Goal: Find specific page/section: Find specific page/section

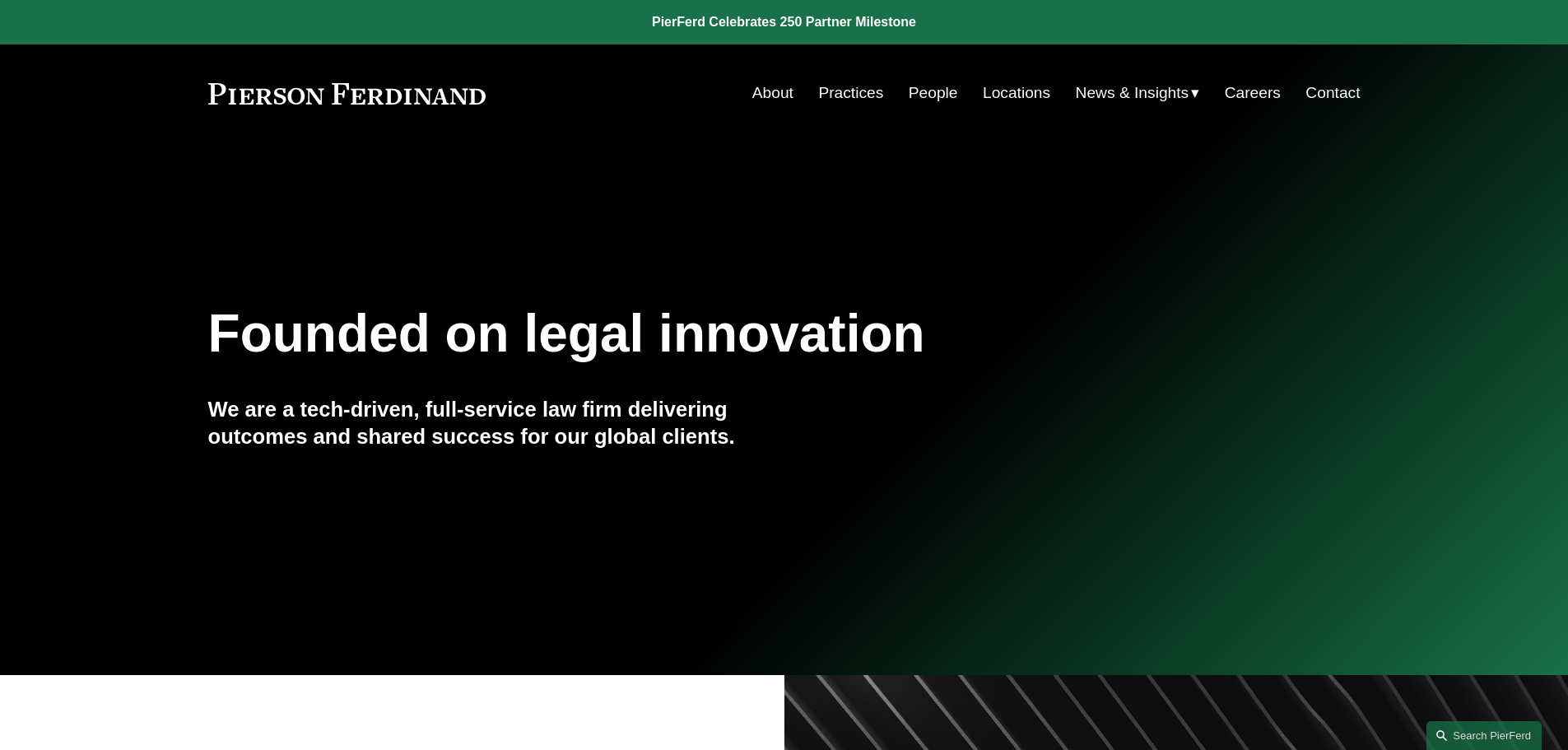
click at [1004, 92] on link "Locations" at bounding box center [1017, 92] width 68 height 31
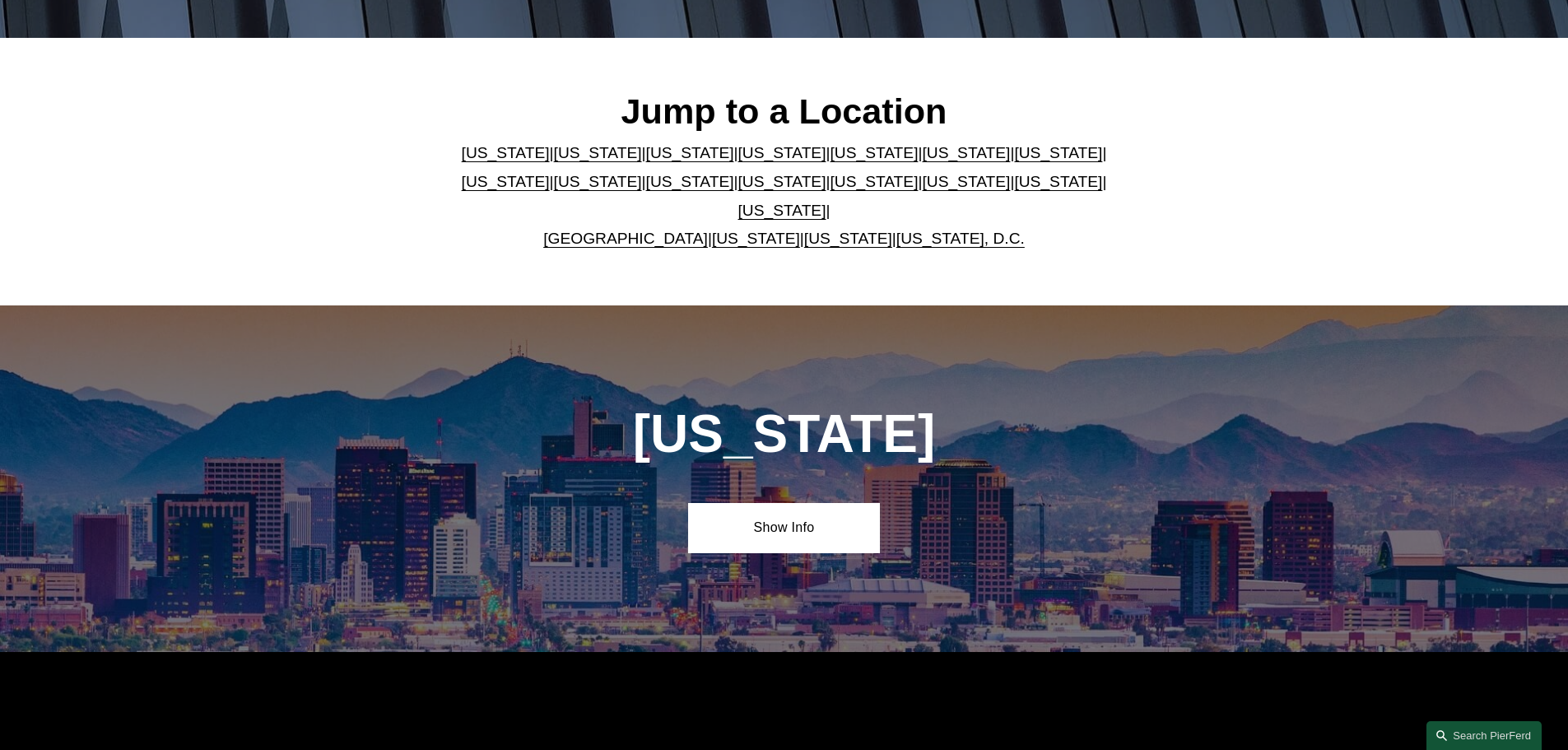
scroll to position [494, 0]
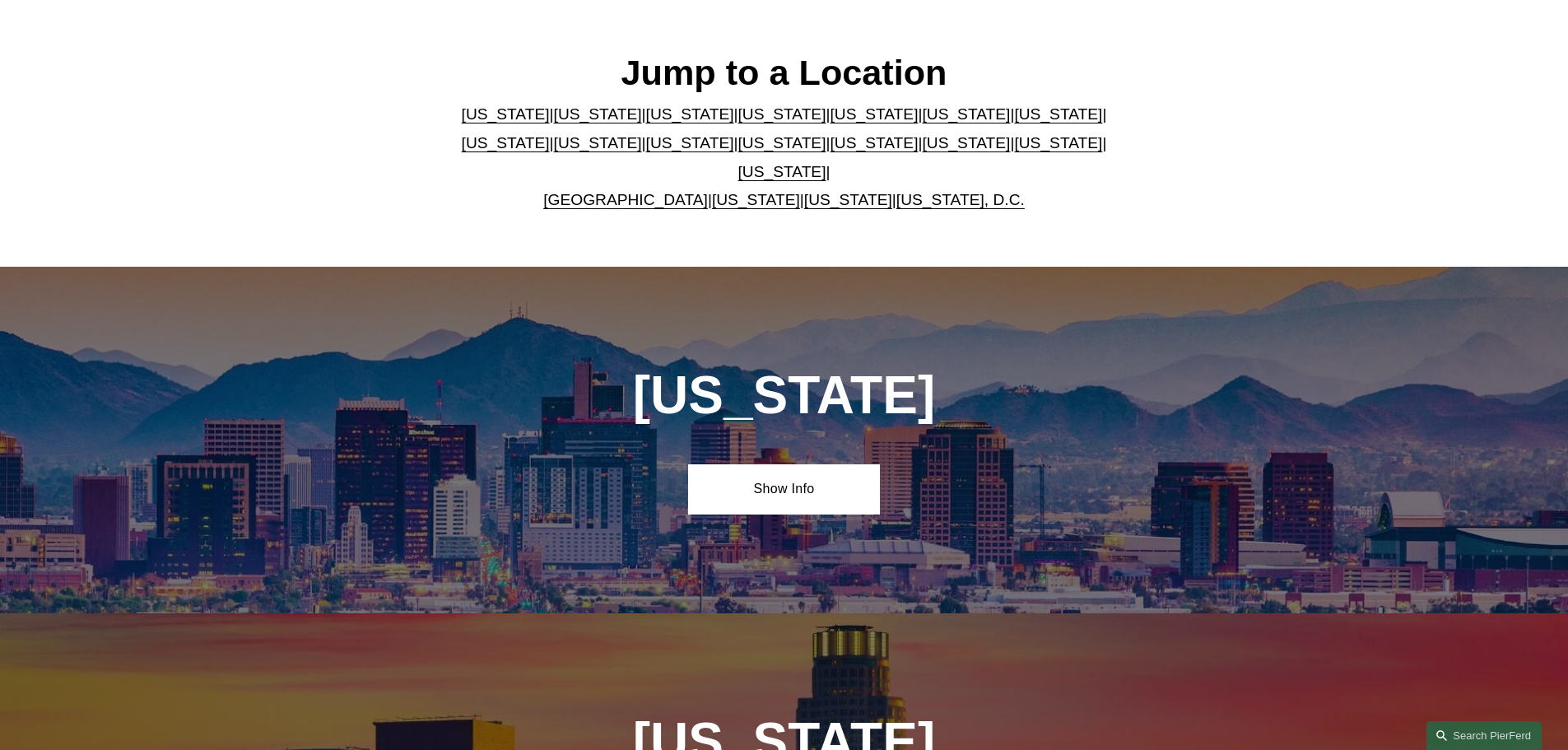
click at [646, 121] on link "Colorado" at bounding box center [690, 114] width 88 height 17
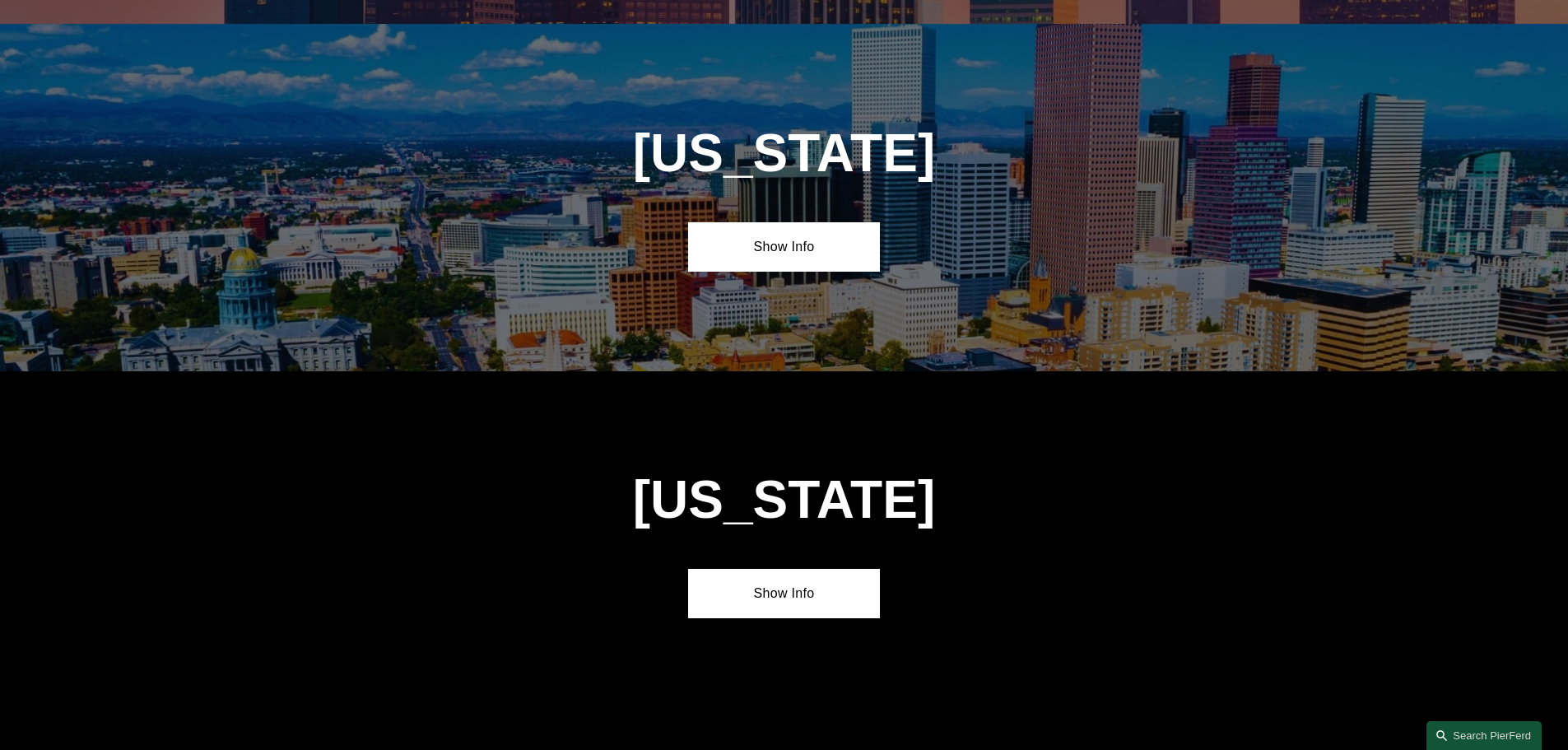
scroll to position [1440, 0]
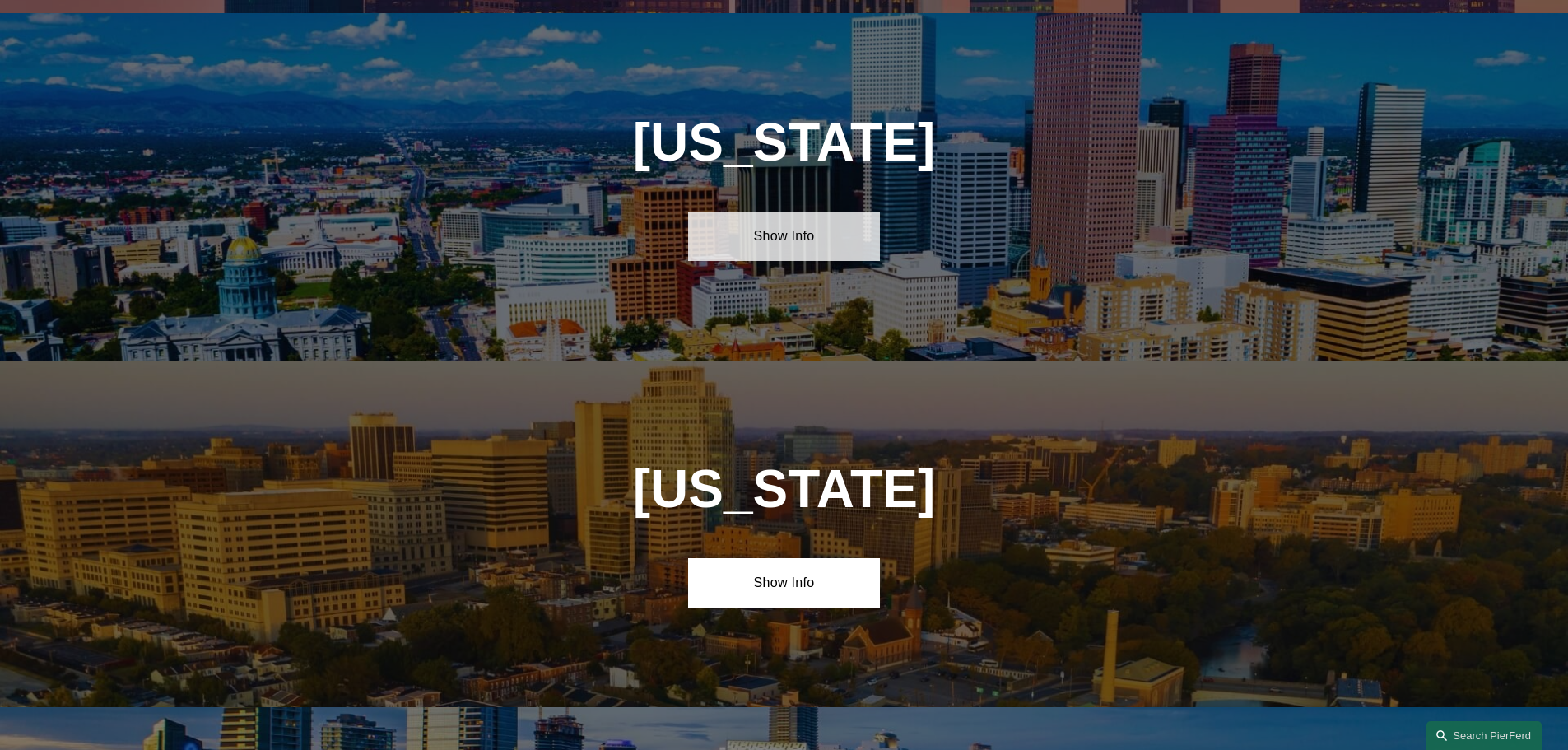
click at [802, 211] on link "Show Info" at bounding box center [784, 236] width 192 height 50
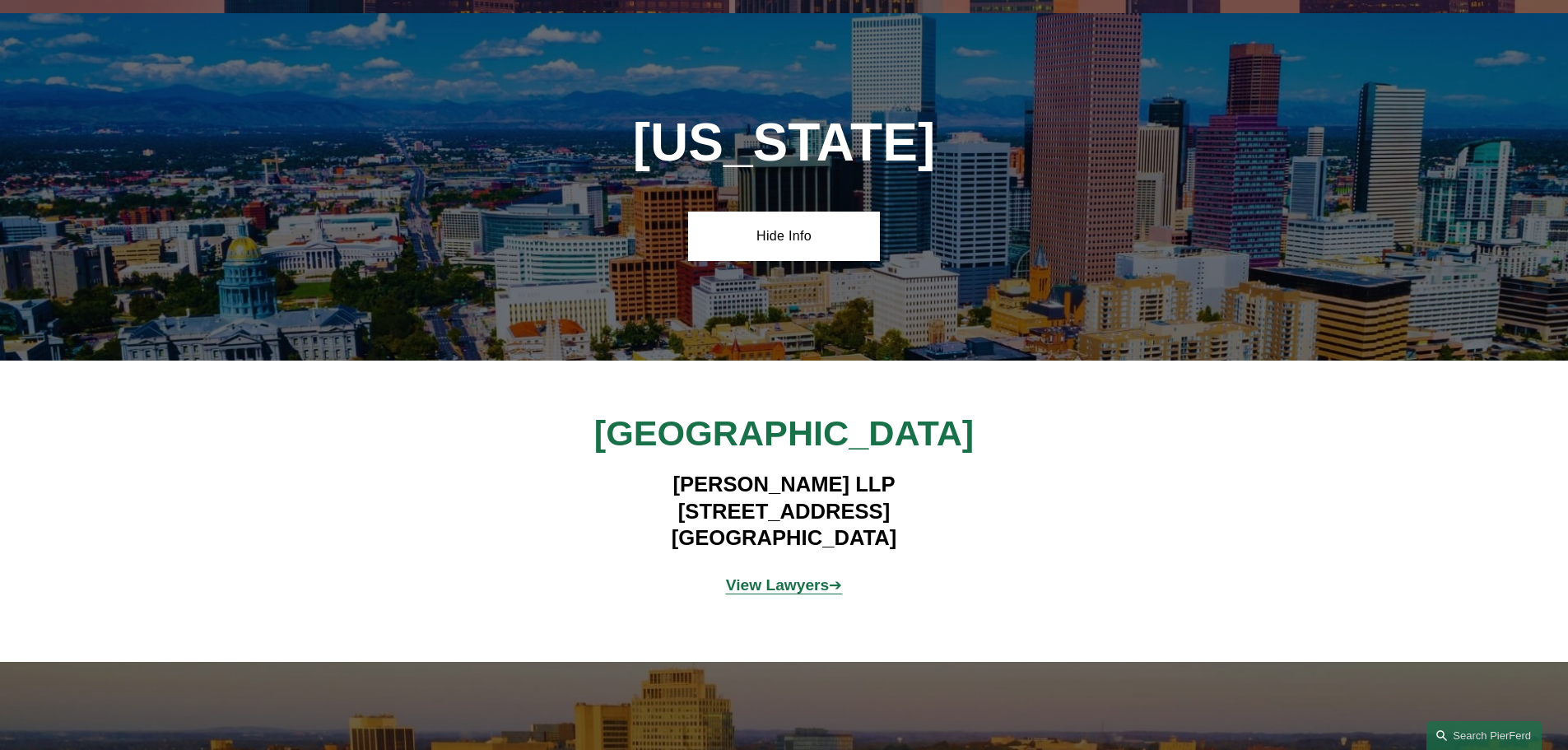
click at [751, 580] on strong "View Lawyers" at bounding box center [778, 584] width 104 height 17
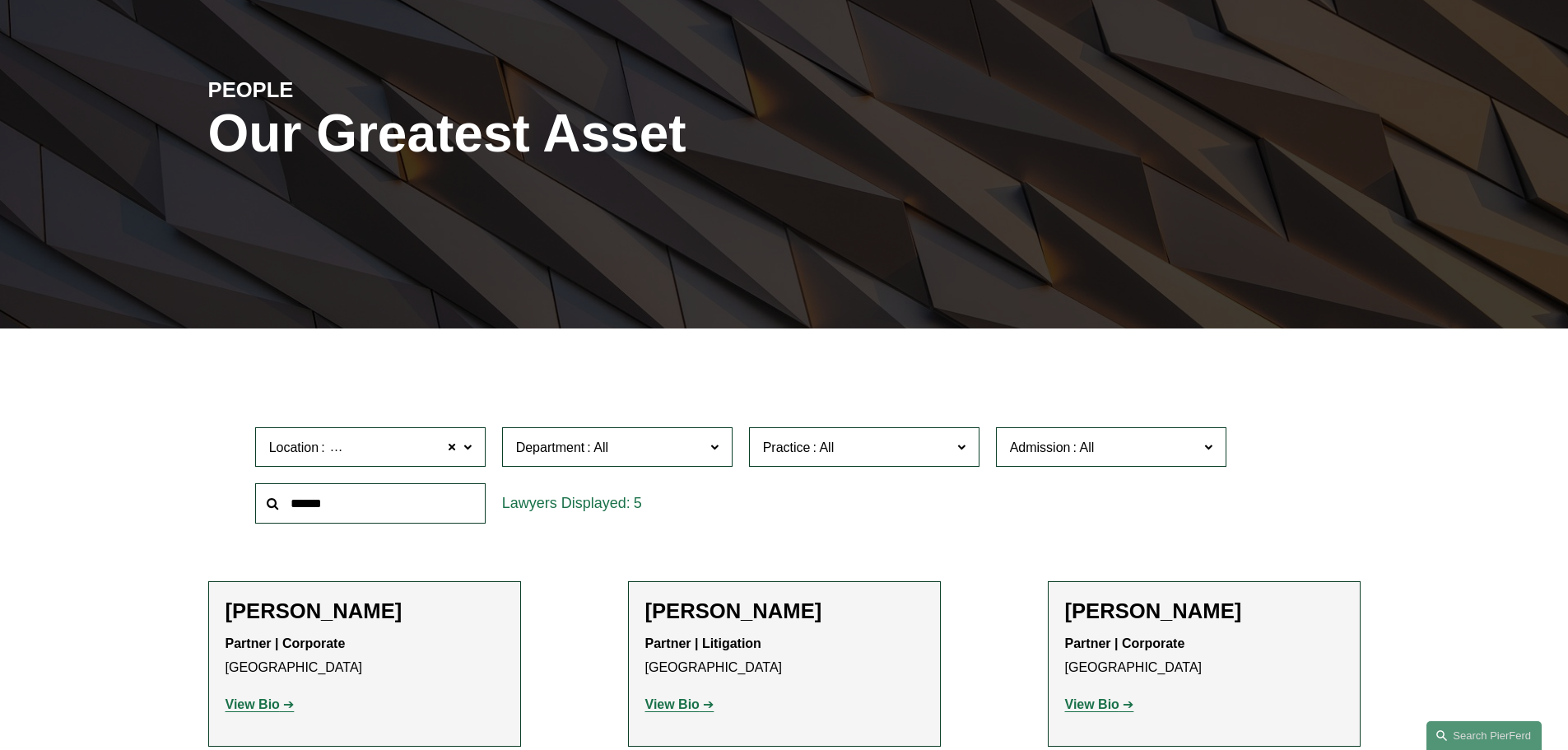
scroll to position [329, 0]
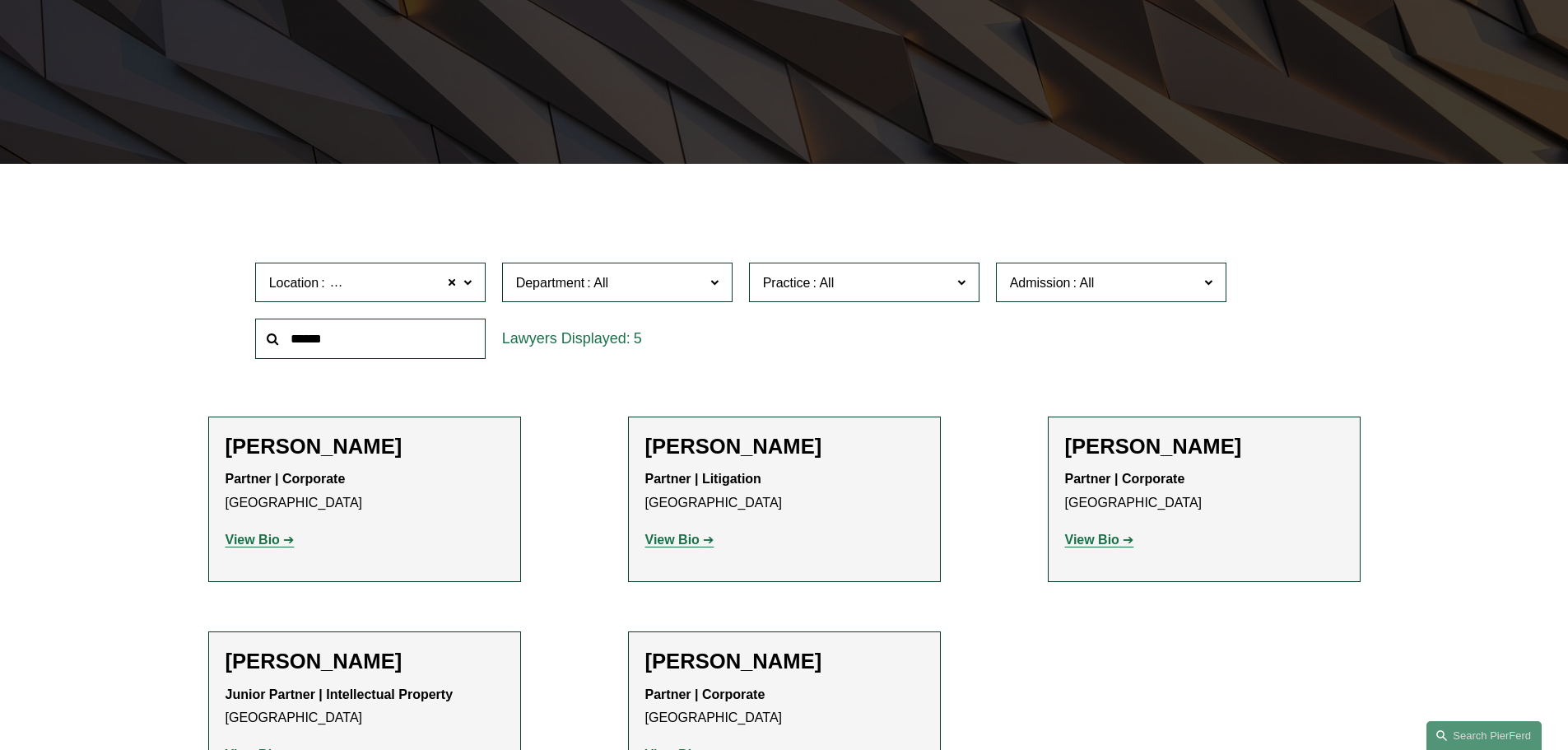
click at [1087, 539] on strong "View Bio" at bounding box center [1092, 539] width 54 height 14
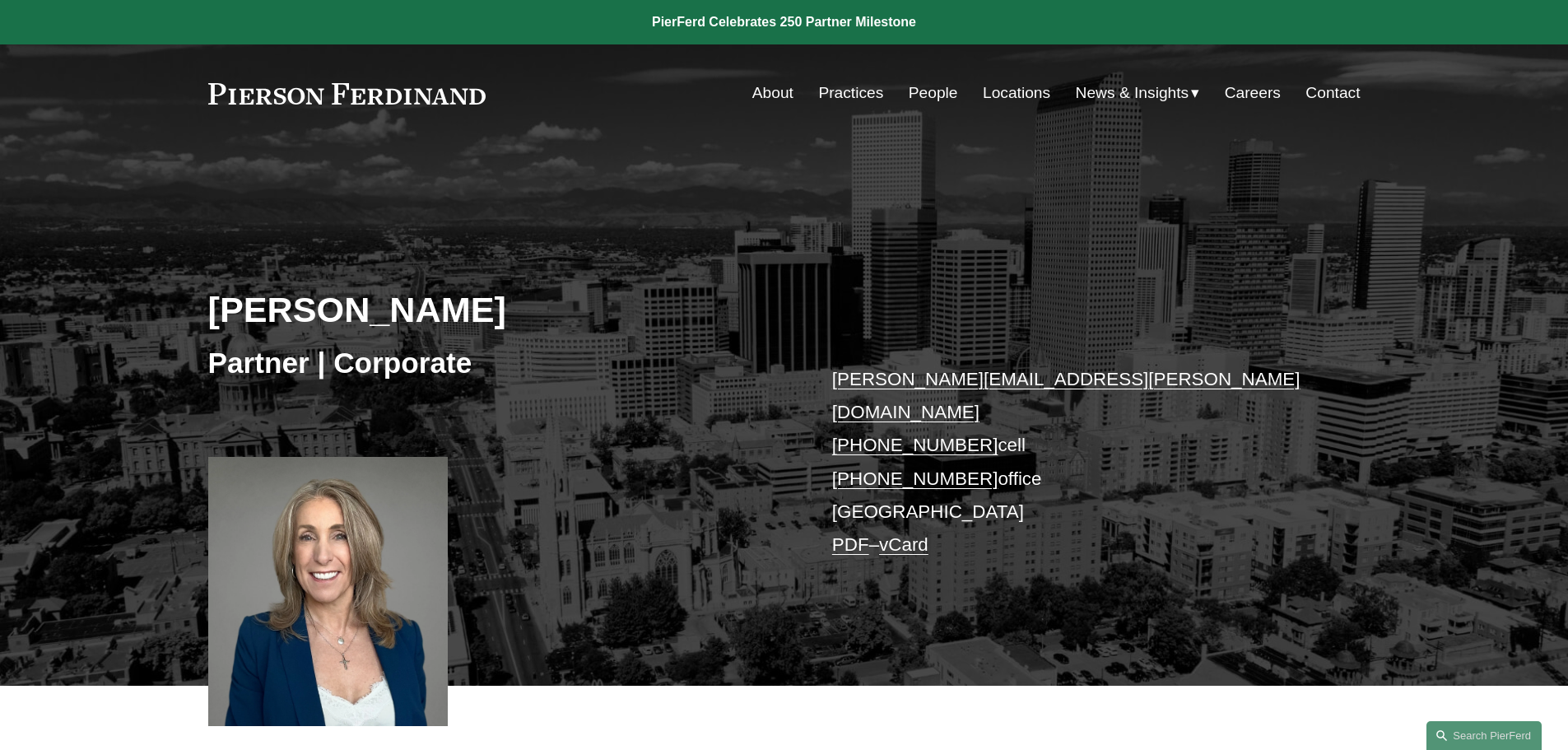
click at [652, 216] on div "Julie Herzog Partner | Corporate julie.herzog@pierferd.com +1.303.246.4189 cell…" at bounding box center [784, 437] width 1568 height 496
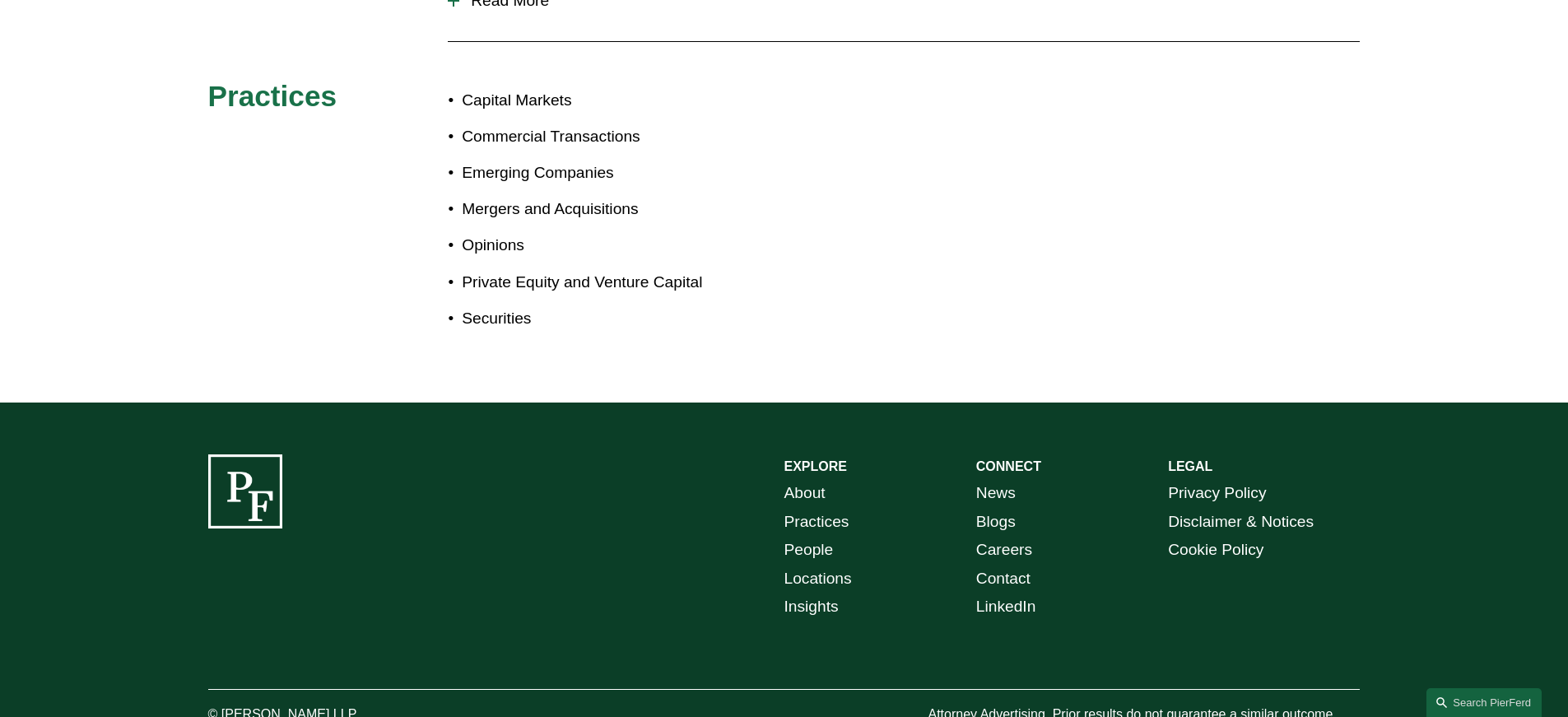
scroll to position [1093, 0]
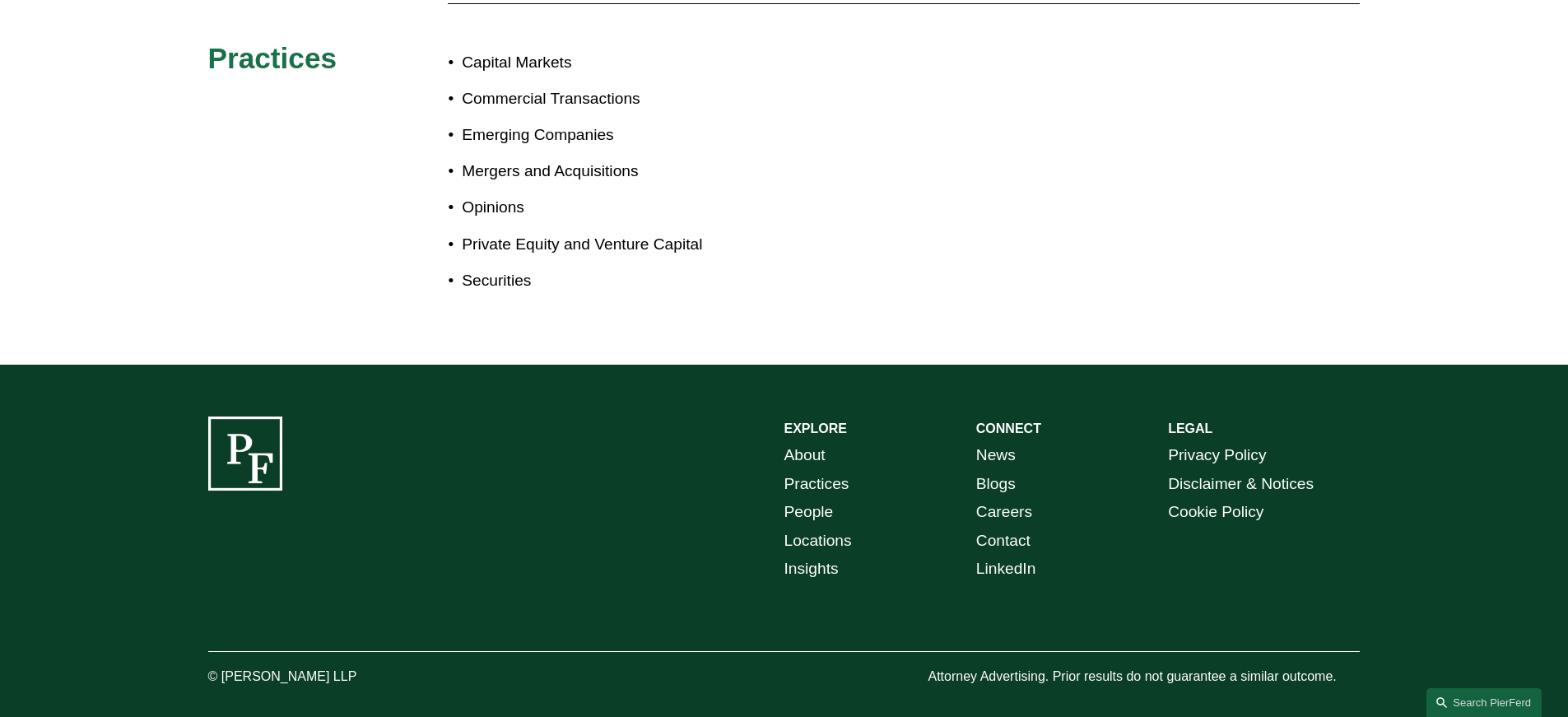
click at [821, 527] on link "Locations" at bounding box center [818, 541] width 68 height 28
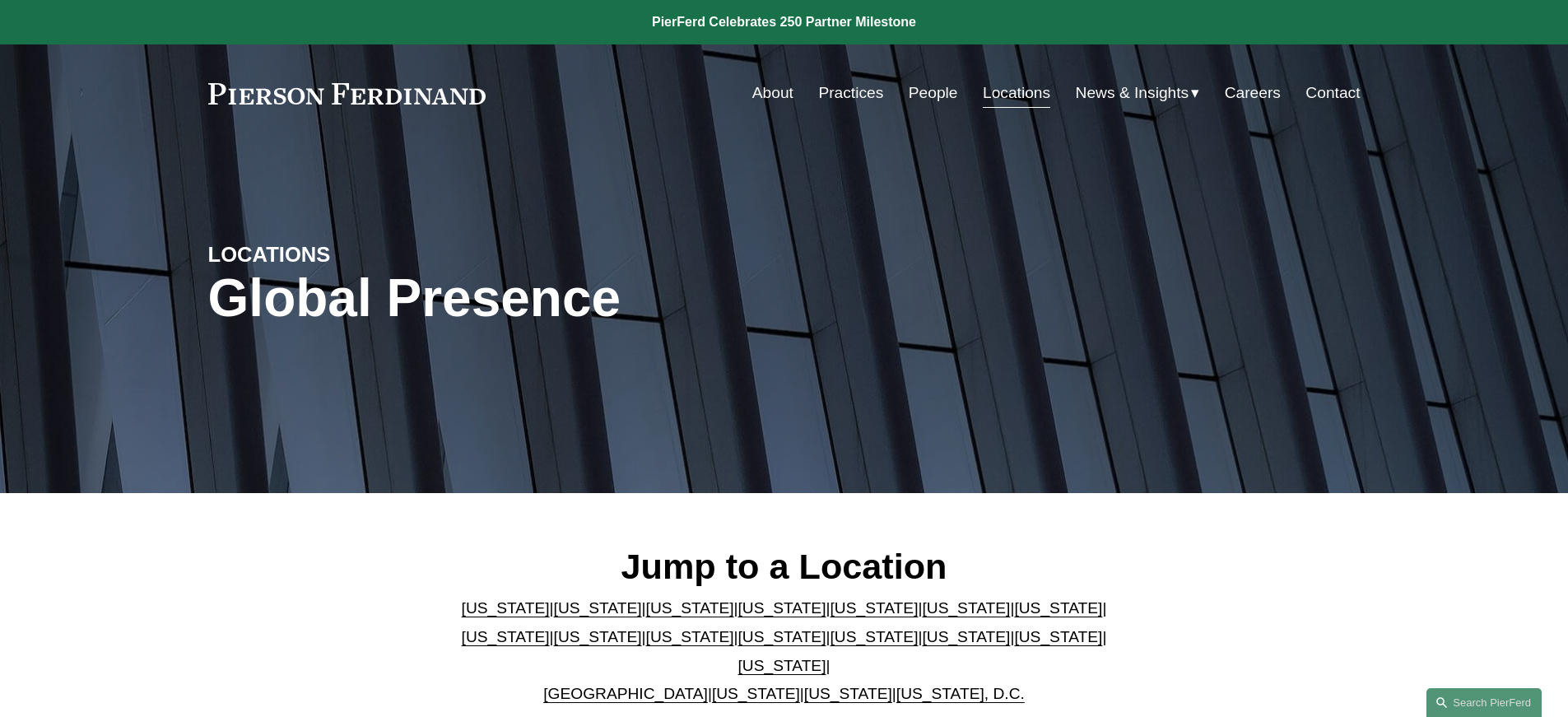
click at [1020, 95] on link "Locations" at bounding box center [1017, 92] width 68 height 31
click at [936, 86] on link "People" at bounding box center [933, 92] width 50 height 31
